Goal: Information Seeking & Learning: Check status

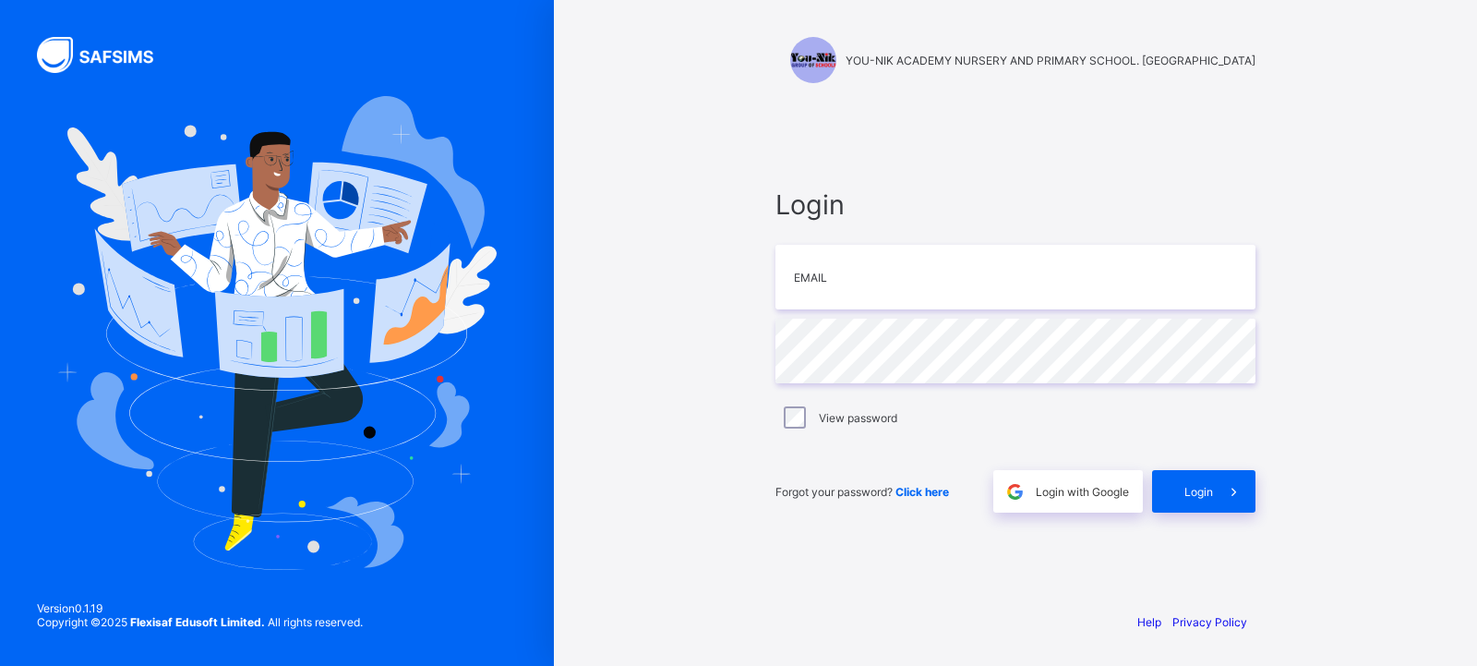
type input "**********"
click at [1187, 500] on div "Login" at bounding box center [1203, 491] width 103 height 42
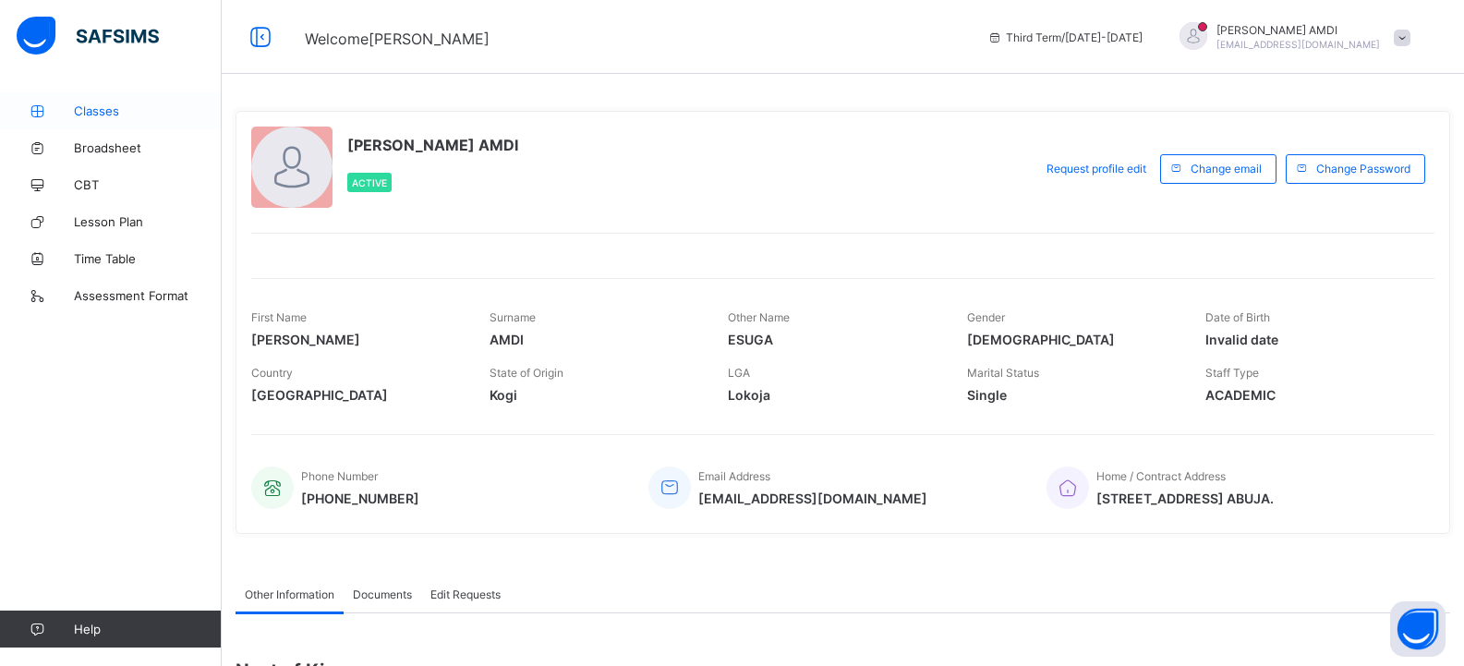
click at [106, 106] on span "Classes" at bounding box center [148, 110] width 148 height 15
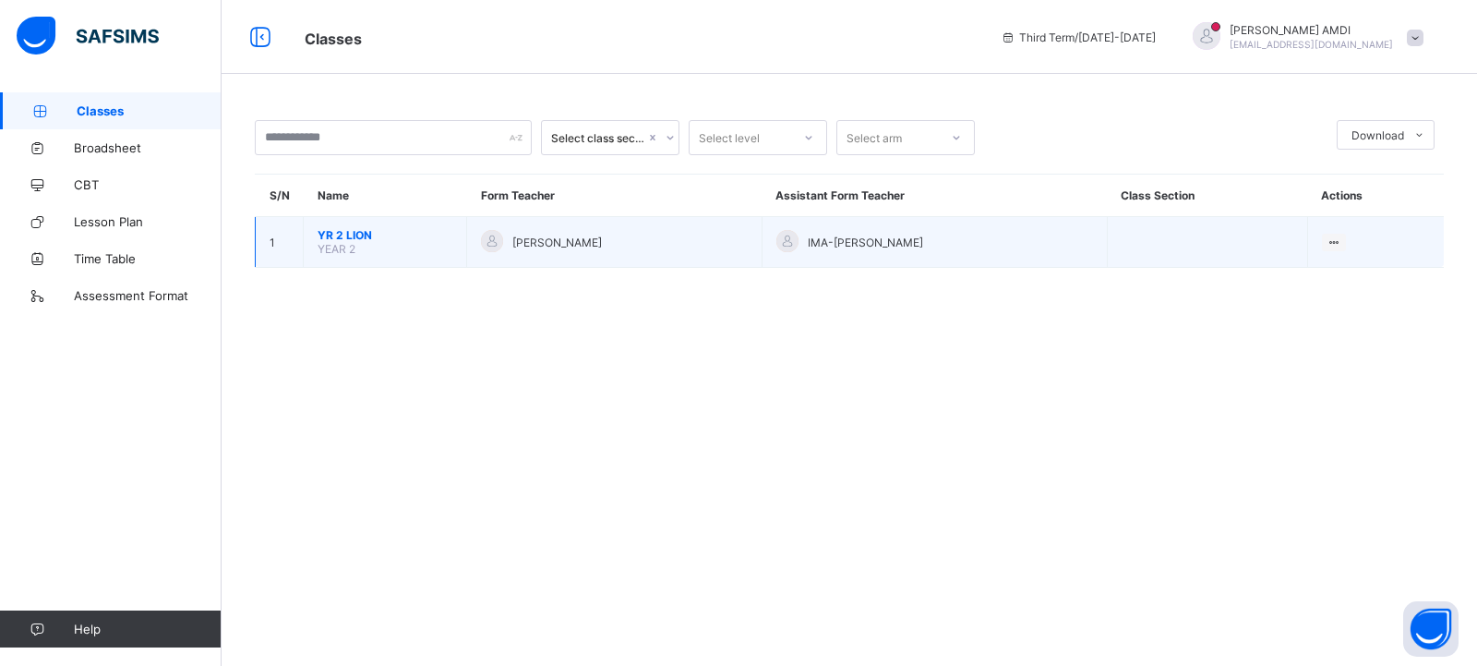
click at [361, 231] on span "YR 2 LION" at bounding box center [385, 235] width 135 height 14
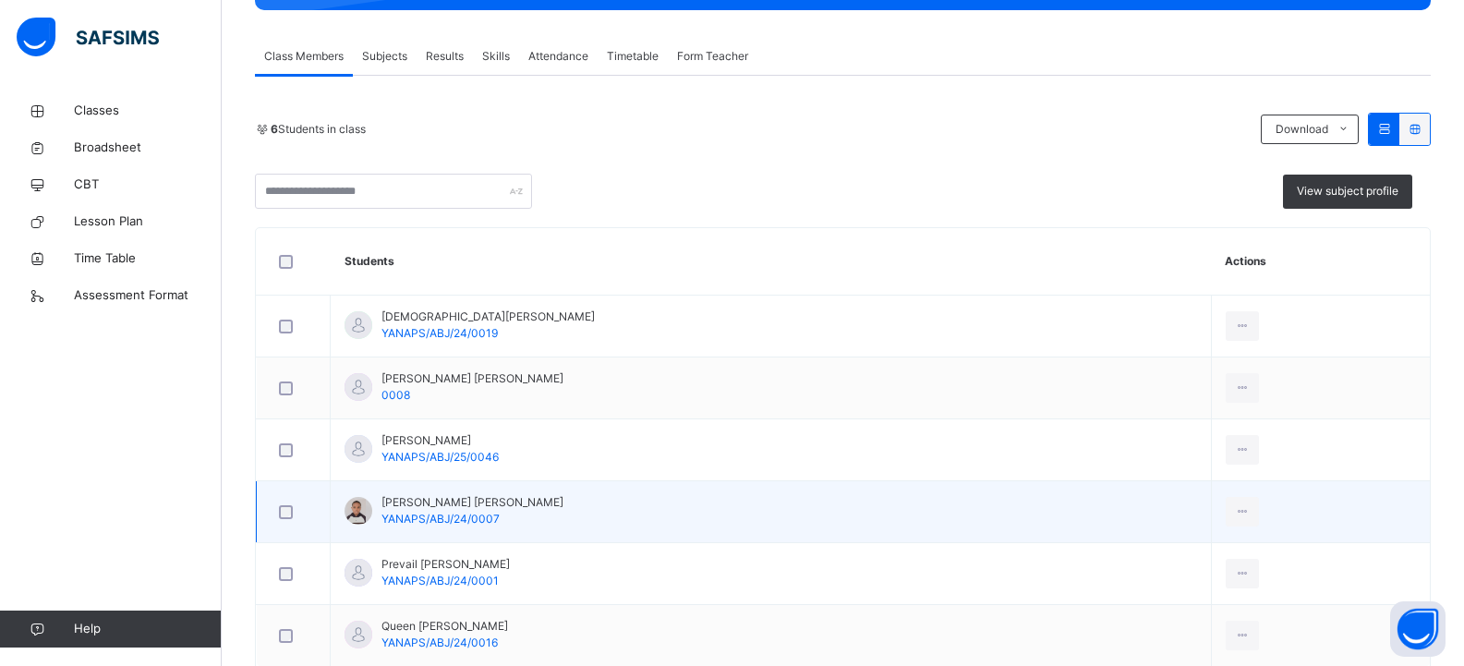
scroll to position [277, 0]
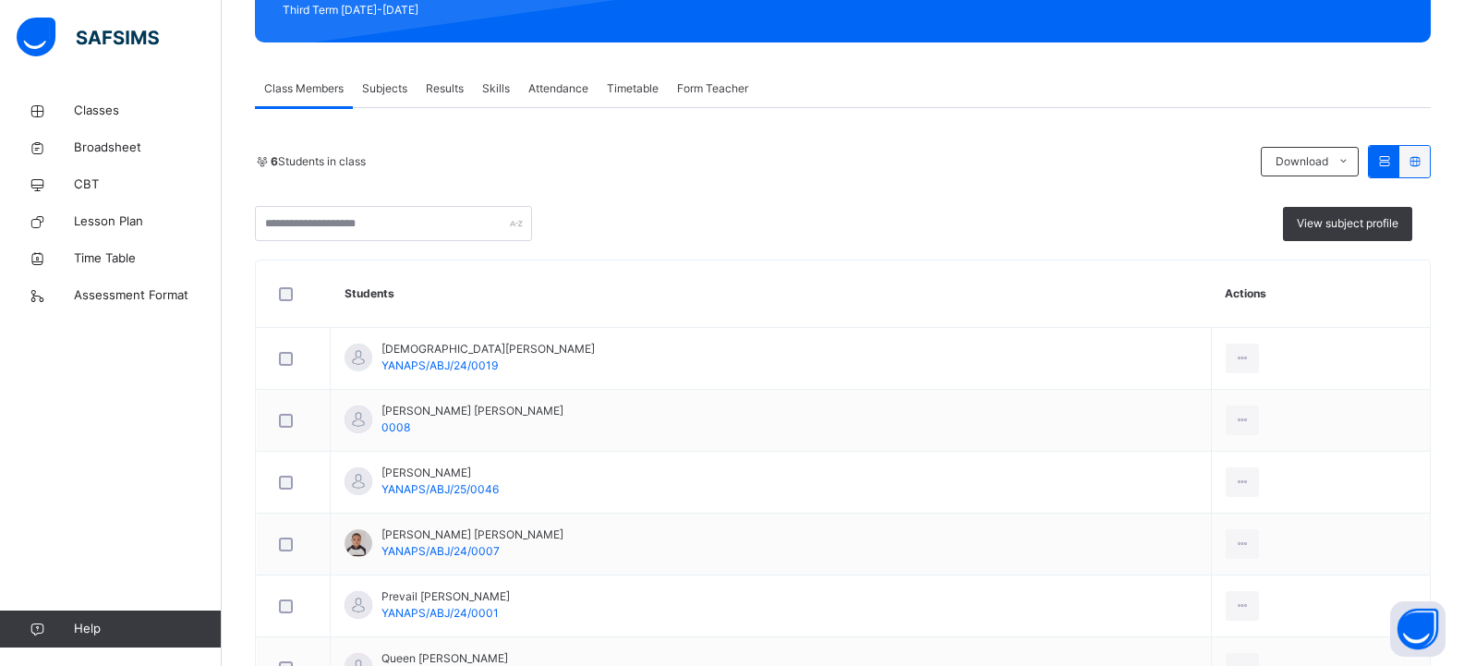
click at [448, 90] on span "Results" at bounding box center [445, 88] width 38 height 17
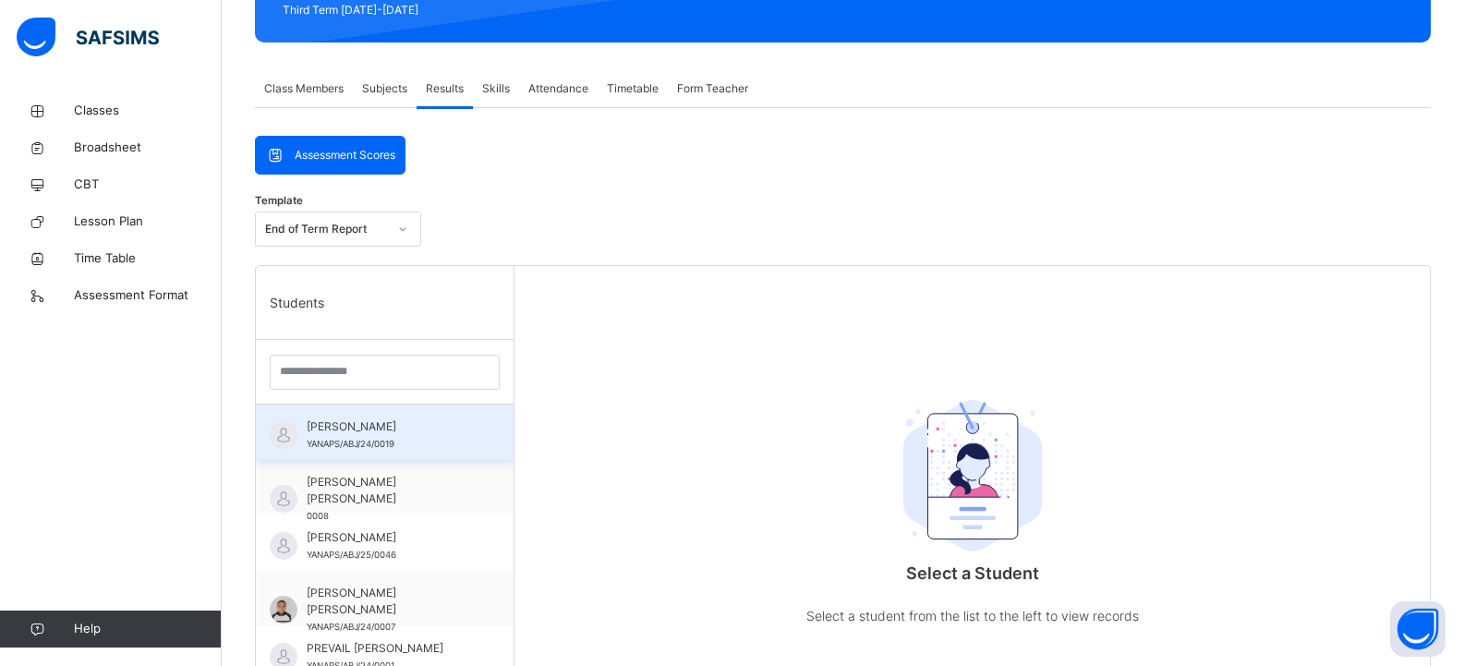
click at [393, 426] on span "ALMAN SALIM OGWUCHE" at bounding box center [389, 426] width 165 height 17
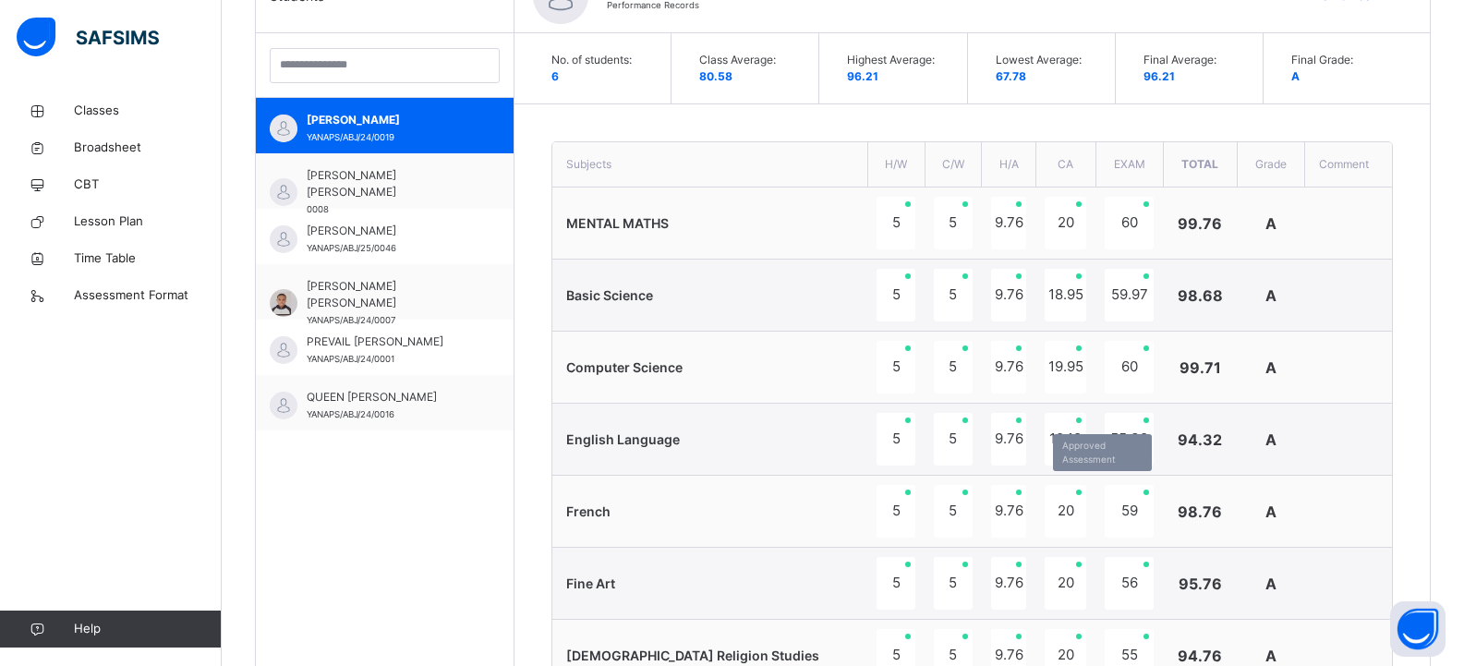
scroll to position [554, 0]
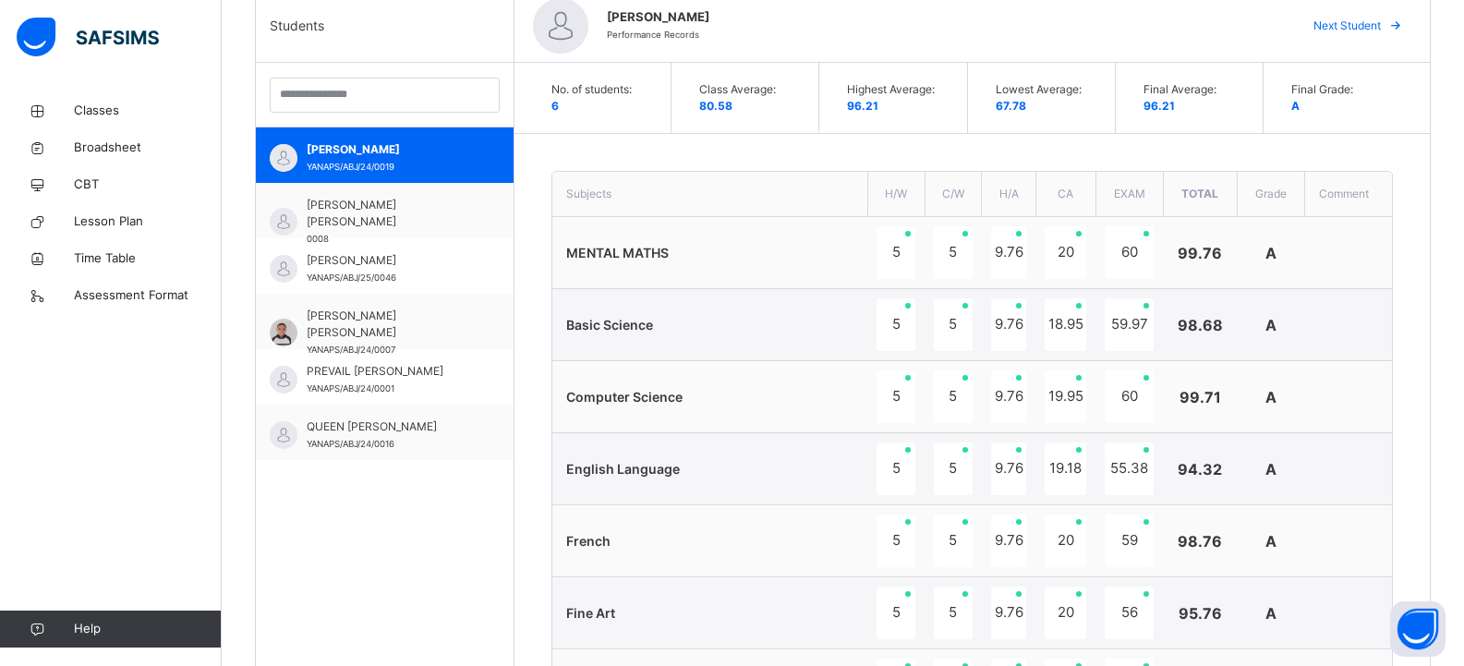
drag, startPoint x: 28, startPoint y: 0, endPoint x: 1429, endPoint y: 163, distance: 1411.2
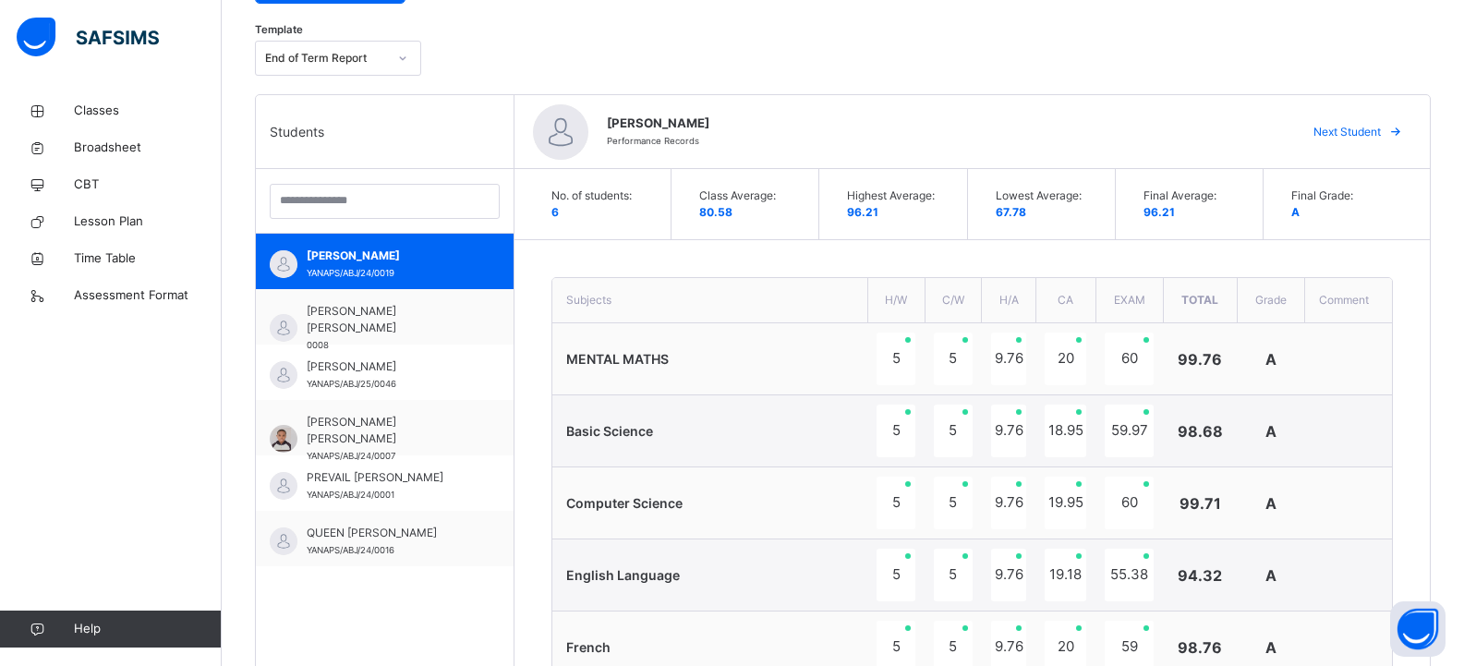
scroll to position [807, 0]
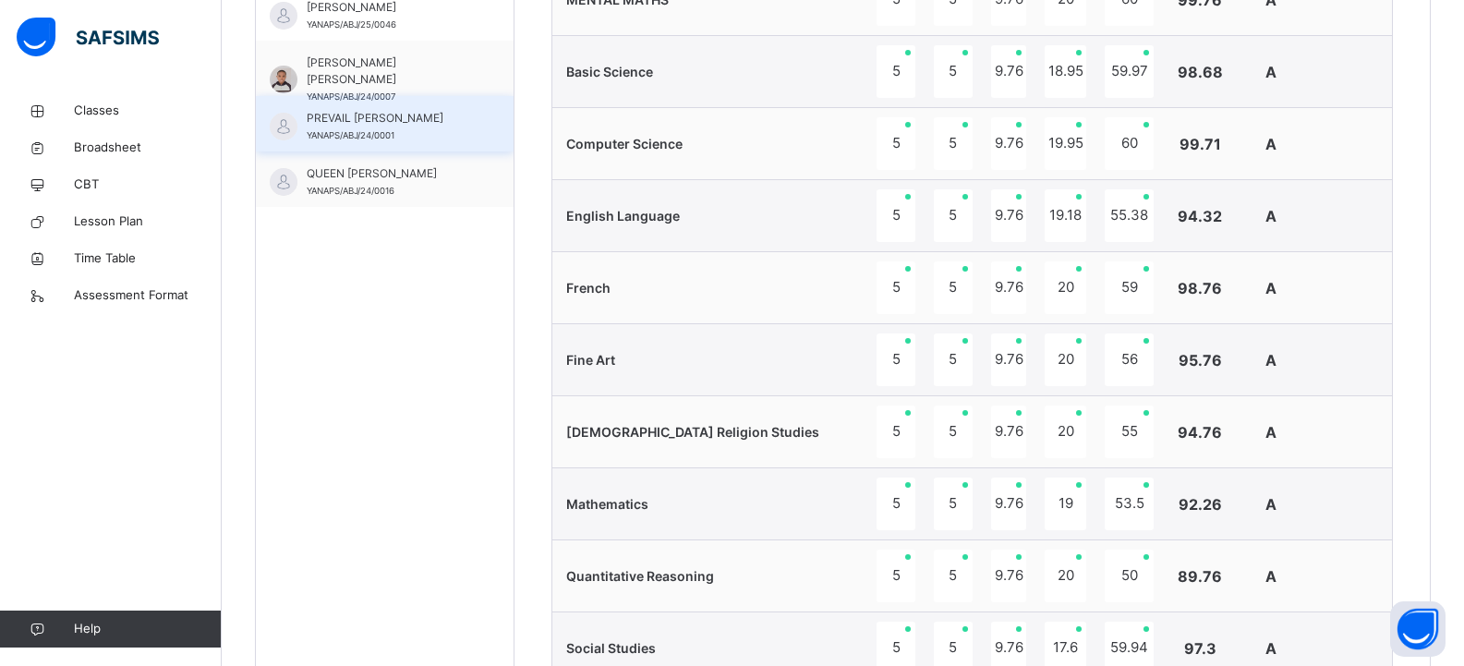
click at [370, 133] on span "YANAPS/ABJ/24/0001" at bounding box center [351, 135] width 88 height 10
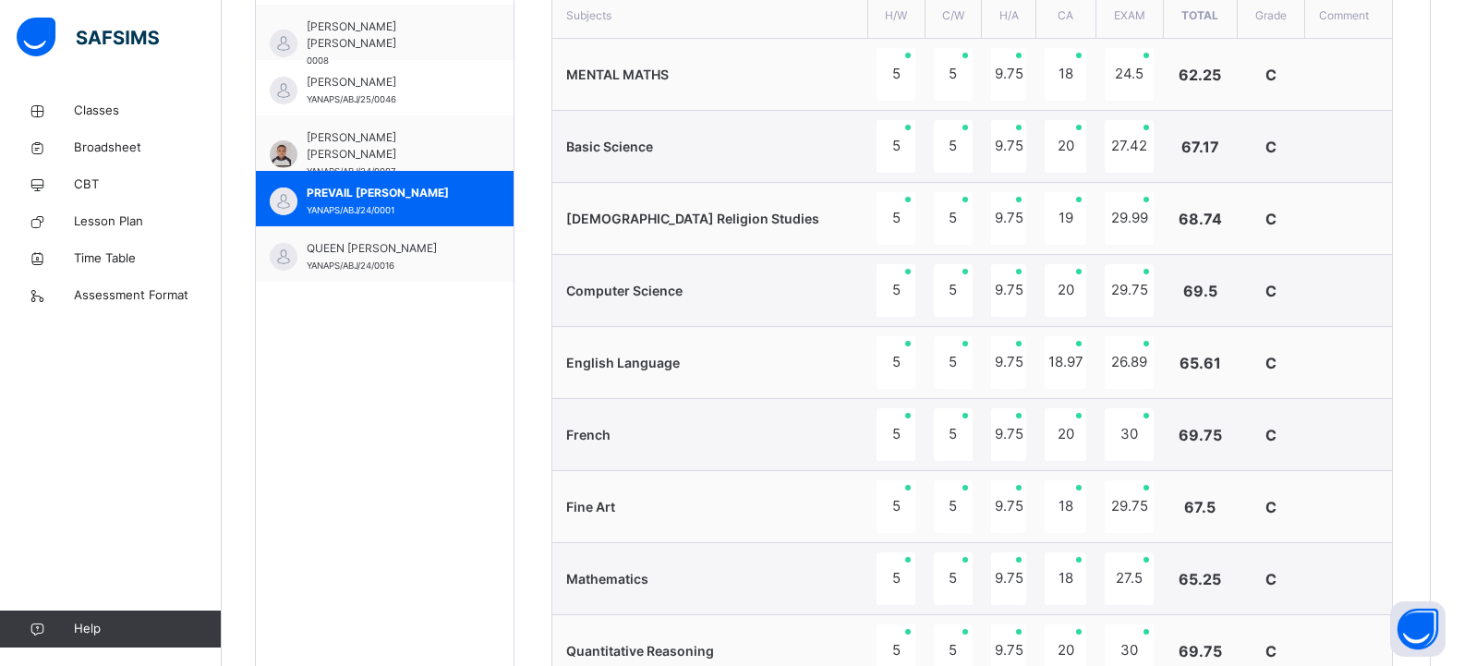
scroll to position [622, 0]
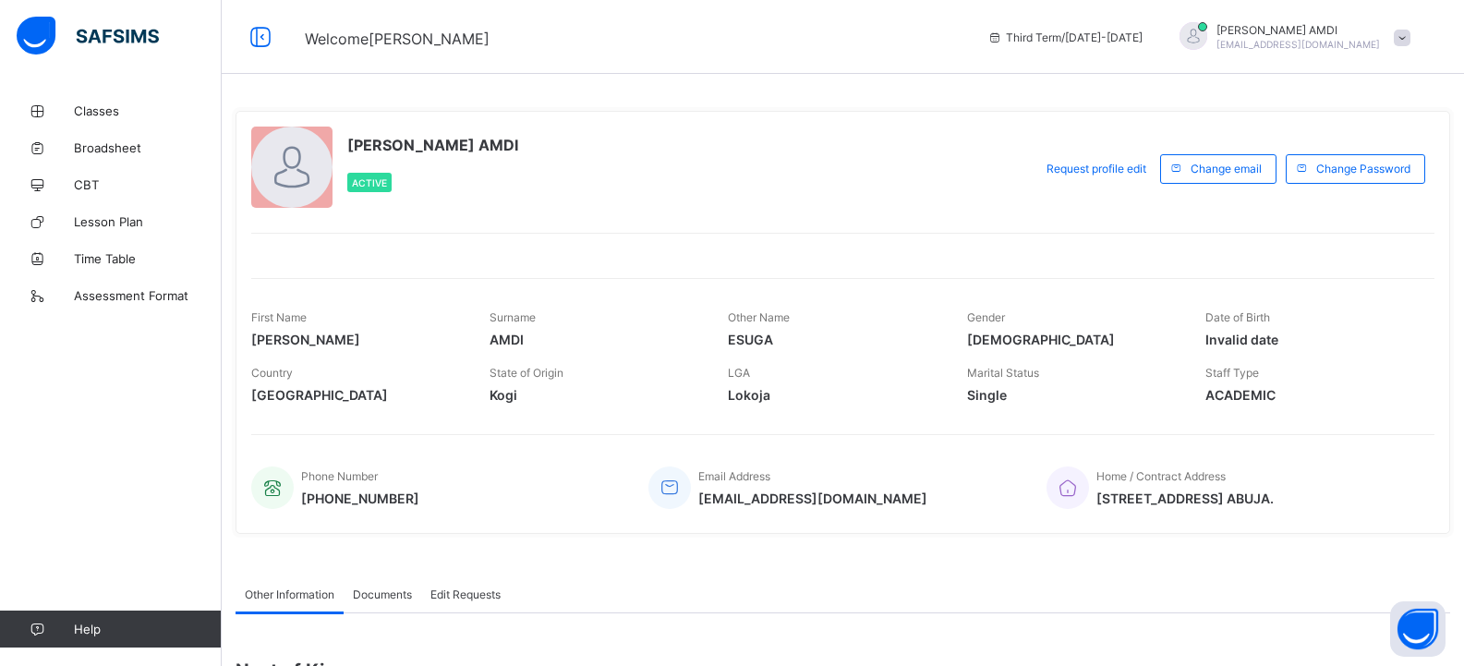
click at [785, 35] on span at bounding box center [1401, 38] width 17 height 17
click at [785, 176] on span "Logout" at bounding box center [1350, 182] width 122 height 21
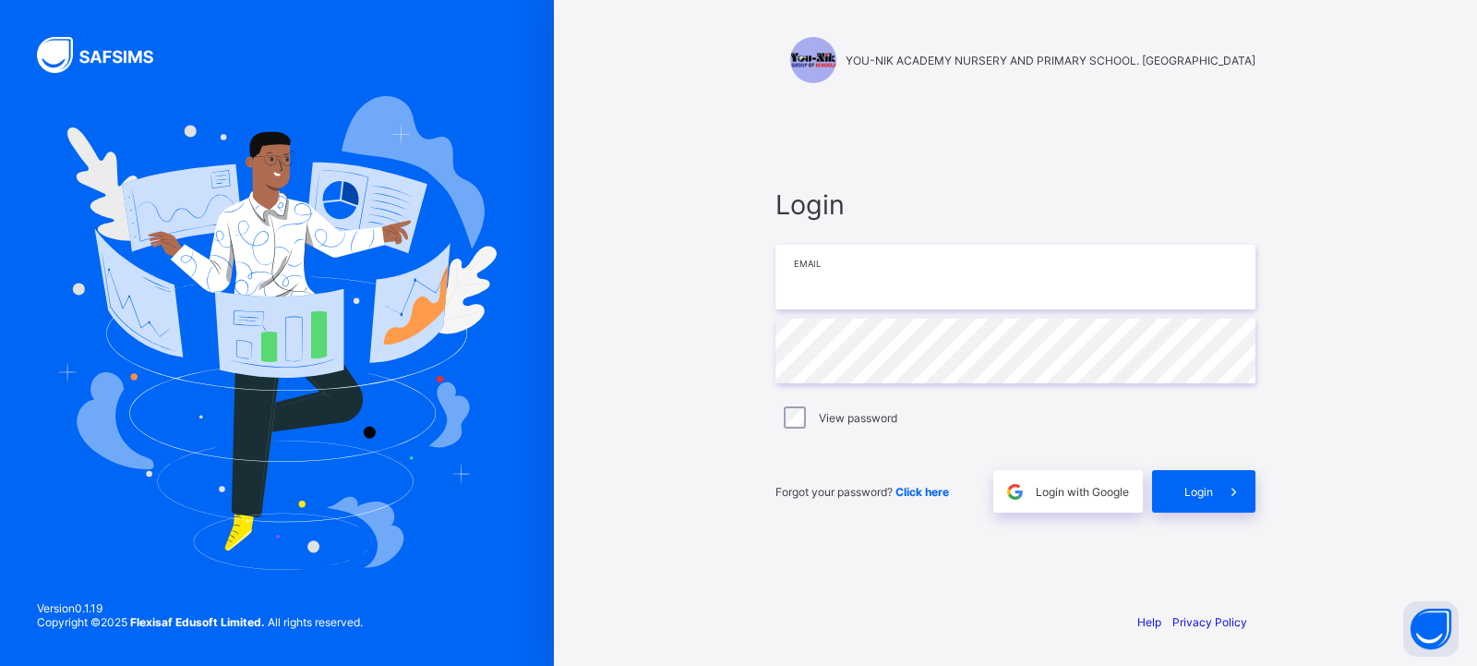
click at [785, 289] on input "email" at bounding box center [1016, 277] width 480 height 65
type input "**********"
click at [785, 401] on span at bounding box center [1234, 491] width 42 height 42
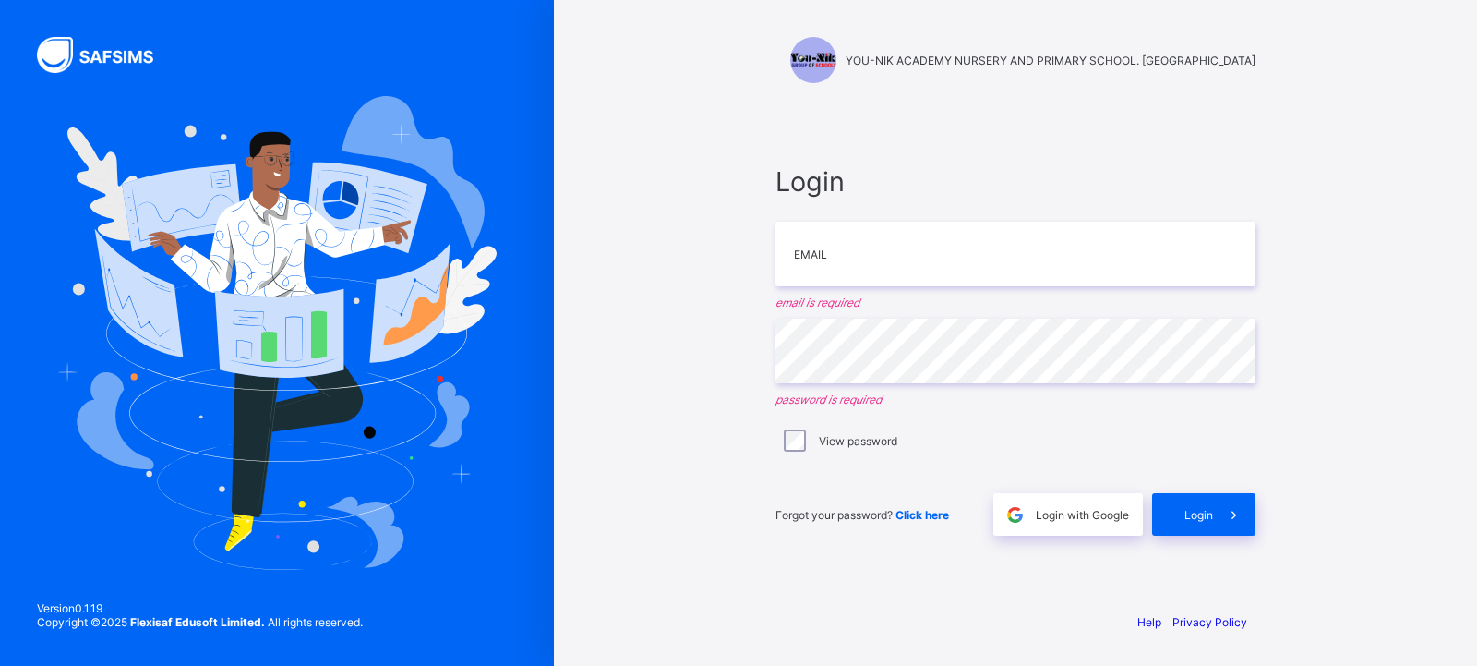
type input "**********"
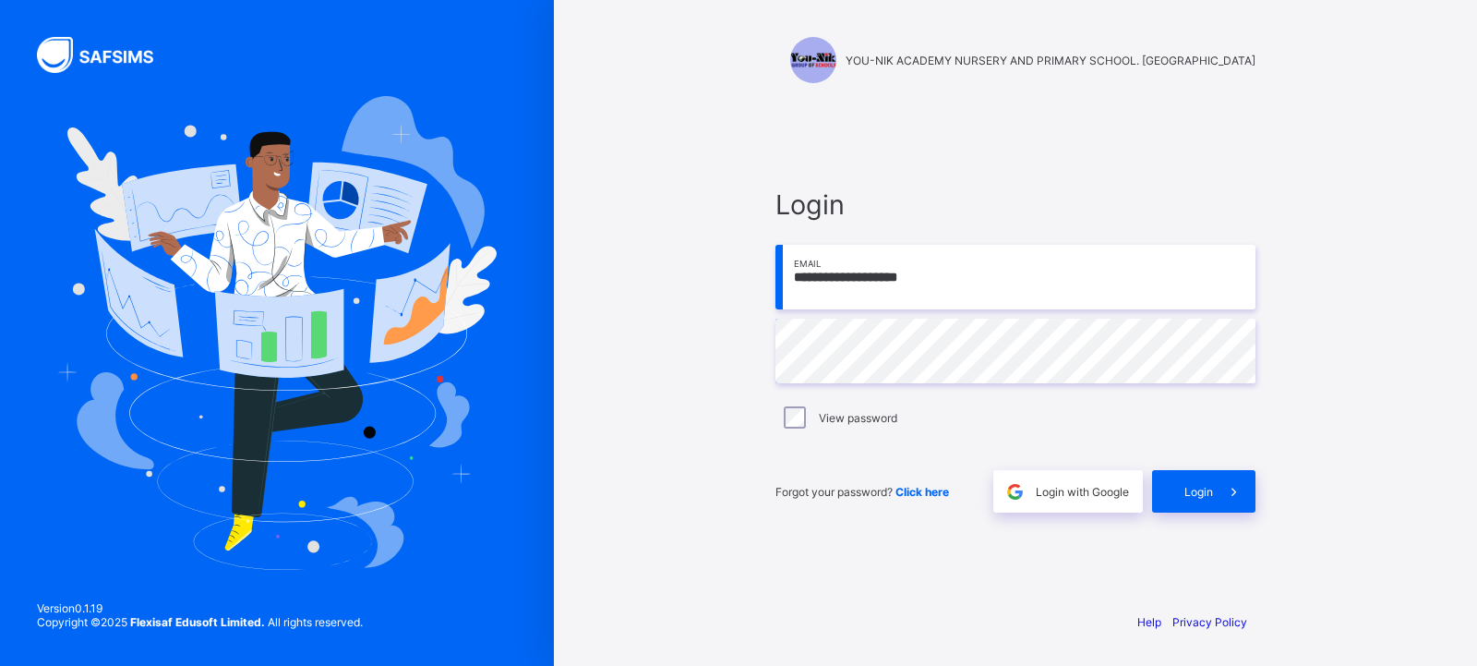
click at [797, 404] on div "View password" at bounding box center [1016, 417] width 480 height 39
click at [1174, 482] on div "Login" at bounding box center [1203, 491] width 103 height 42
type input "**********"
click at [926, 486] on span "Click here" at bounding box center [923, 492] width 54 height 14
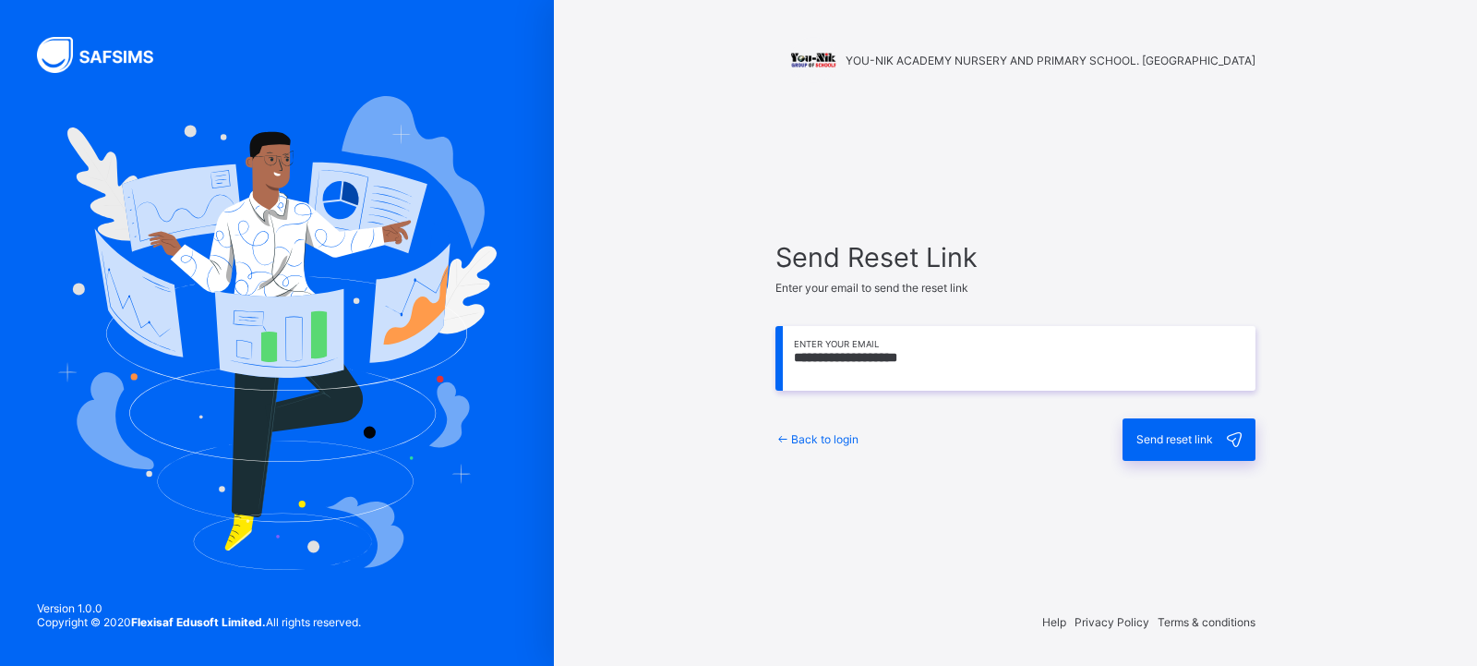
click at [780, 438] on icon at bounding box center [784, 439] width 16 height 14
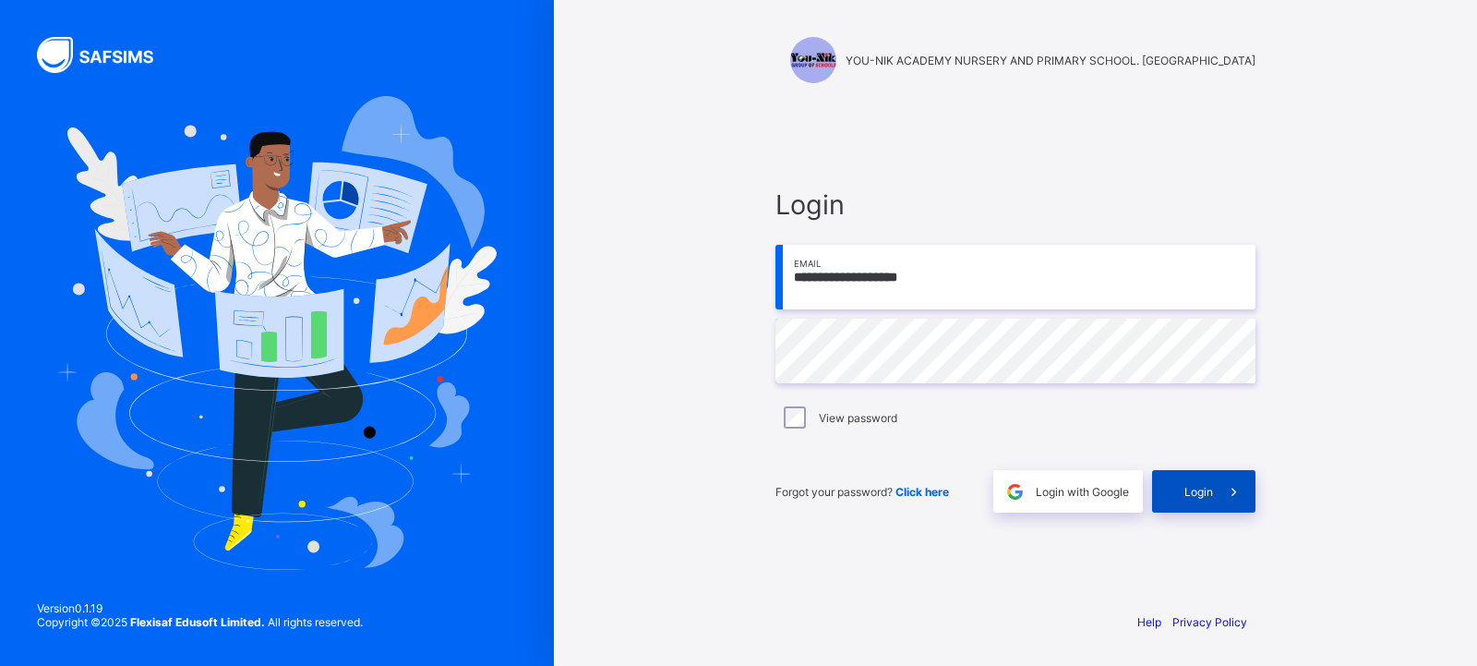
click at [1192, 485] on span "Login" at bounding box center [1199, 492] width 29 height 14
click at [1215, 487] on span at bounding box center [1234, 491] width 42 height 42
click at [791, 283] on input "email" at bounding box center [1016, 277] width 480 height 65
